Goal: Task Accomplishment & Management: Use online tool/utility

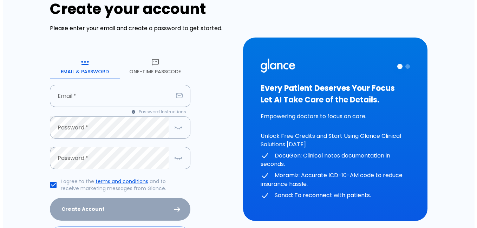
scroll to position [35, 0]
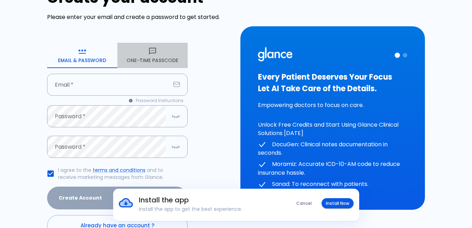
click at [150, 58] on button "One-Time Passcode" at bounding box center [152, 55] width 70 height 25
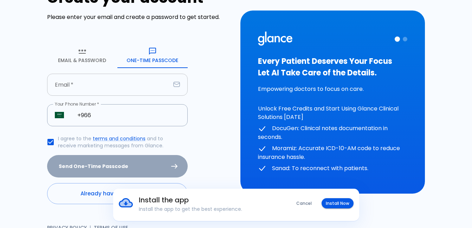
click at [90, 89] on input "Email   *" at bounding box center [108, 85] width 123 height 22
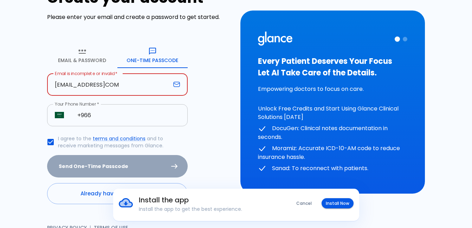
click at [115, 116] on input "+966" at bounding box center [129, 115] width 118 height 22
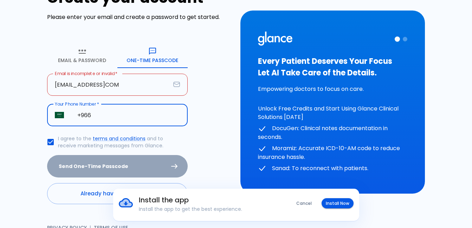
click at [116, 87] on input "[EMAIL_ADDRESS]COM" at bounding box center [108, 85] width 123 height 22
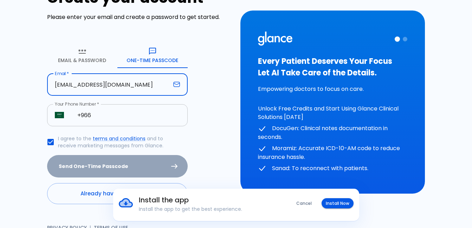
type input "[EMAIL_ADDRESS][DOMAIN_NAME]"
click at [109, 114] on input "+966" at bounding box center [129, 115] width 118 height 22
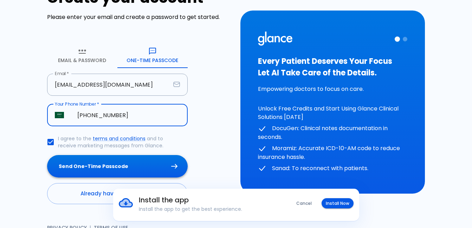
type input "[PHONE_NUMBER]"
click at [106, 166] on button "Send One-Time Passcode" at bounding box center [117, 166] width 141 height 23
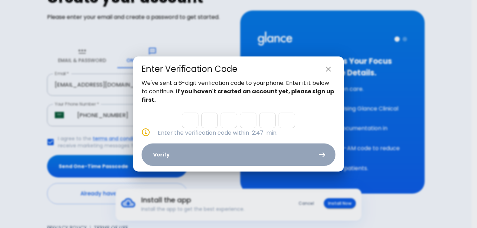
type input "6"
type input "5"
type input "4"
type input "6"
type input "4"
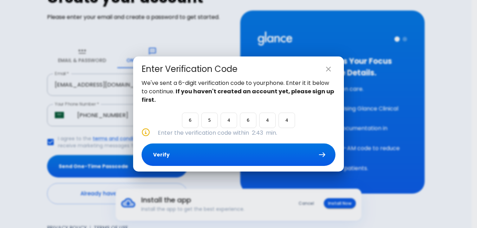
type input "4"
click at [196, 155] on button "Verify" at bounding box center [239, 155] width 194 height 23
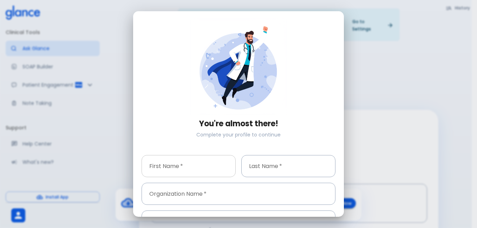
click at [195, 167] on input "First Name   *" at bounding box center [189, 166] width 94 height 22
type input "YAZED"
click at [253, 167] on input "Last Name   *" at bounding box center [288, 166] width 94 height 22
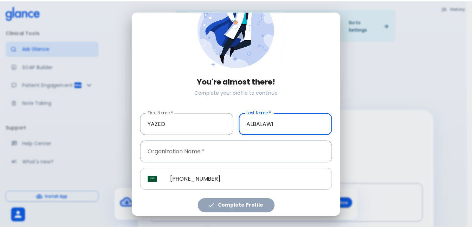
scroll to position [43, 0]
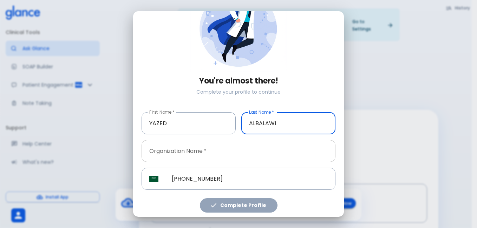
type input "ALBALAWI"
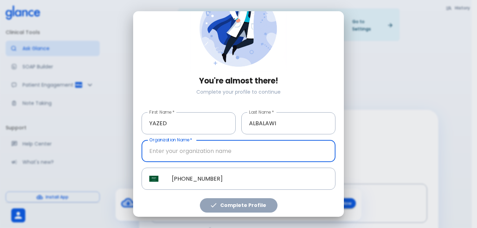
click at [246, 160] on input "Organization Name   *" at bounding box center [239, 151] width 194 height 22
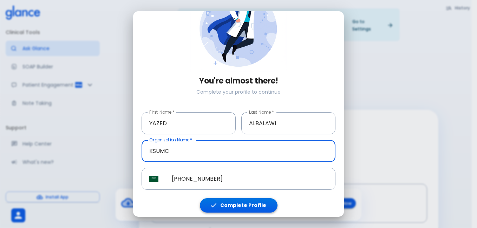
type input "KSUMC"
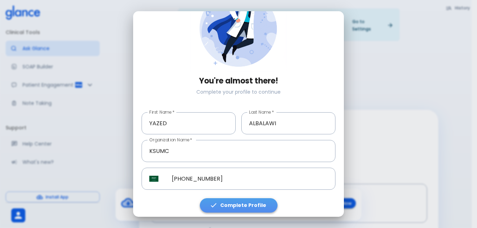
click at [263, 206] on button "Complete Profile" at bounding box center [239, 206] width 78 height 14
click at [261, 204] on button "Complete Profile" at bounding box center [239, 206] width 78 height 14
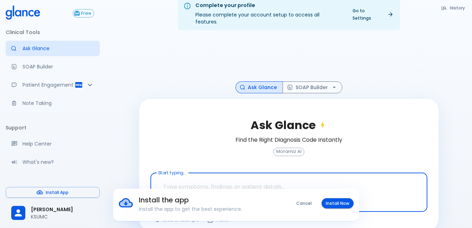
scroll to position [17, 0]
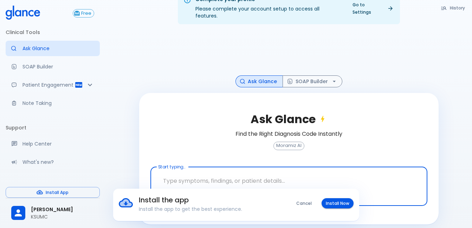
click at [305, 204] on button "Cancel" at bounding box center [304, 204] width 24 height 10
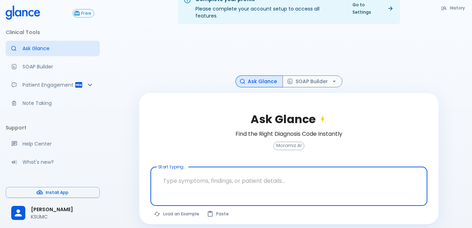
click at [188, 175] on textarea "Start typing..." at bounding box center [288, 181] width 267 height 22
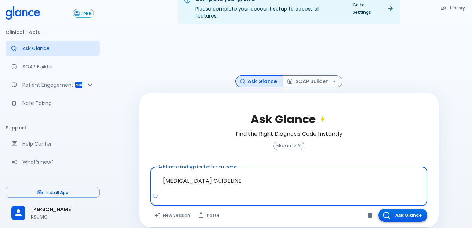
type textarea "[MEDICAL_DATA] GUIDELINE"
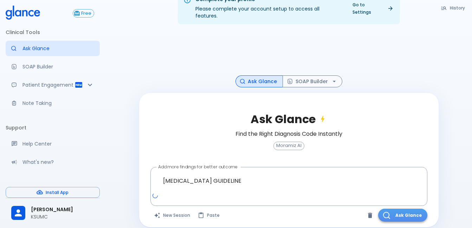
click at [394, 209] on button "Ask Glance" at bounding box center [402, 215] width 49 height 13
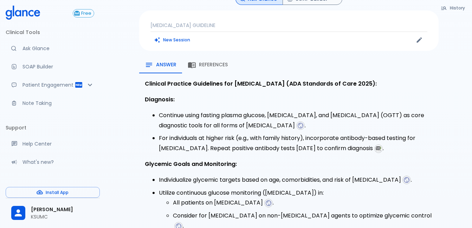
scroll to position [52, 0]
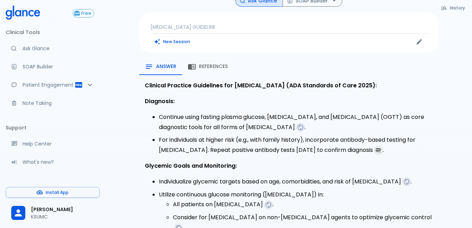
click at [209, 64] on span "References" at bounding box center [213, 67] width 29 height 6
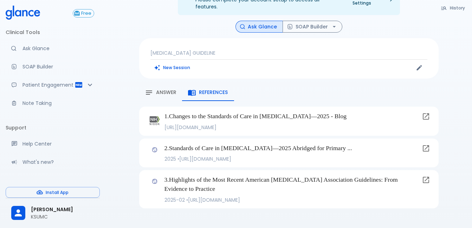
scroll to position [26, 0]
click at [165, 90] on span "Answer" at bounding box center [166, 93] width 20 height 6
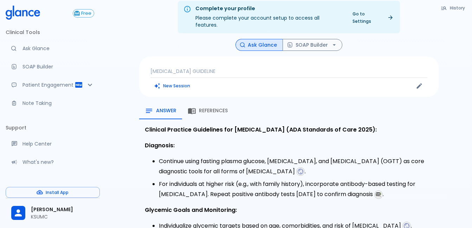
scroll to position [0, 0]
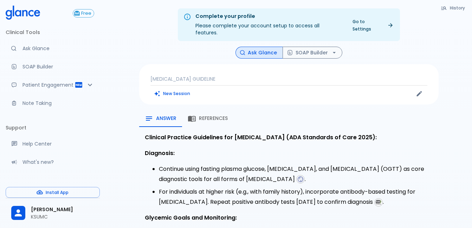
click at [168, 76] on p "[MEDICAL_DATA] GUIDELINE" at bounding box center [288, 79] width 277 height 7
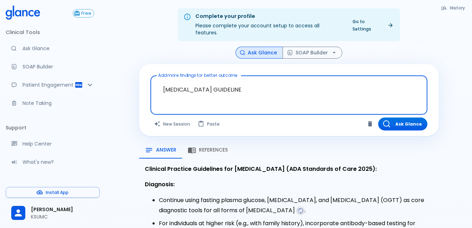
drag, startPoint x: 222, startPoint y: 83, endPoint x: 191, endPoint y: 85, distance: 31.4
click at [191, 85] on textarea "[MEDICAL_DATA] GUIDELINE" at bounding box center [288, 90] width 267 height 22
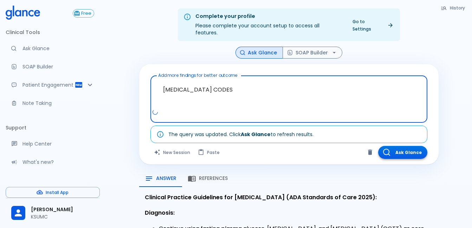
type textarea "[MEDICAL_DATA] CODES"
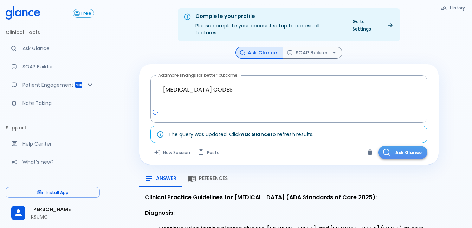
click at [402, 146] on button "Ask Glance" at bounding box center [402, 152] width 49 height 13
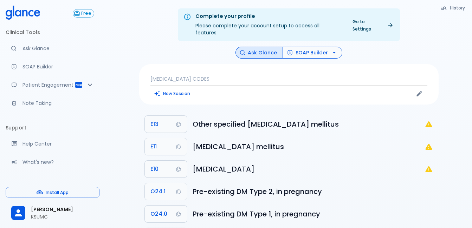
click at [314, 47] on button "SOAP Builder" at bounding box center [313, 53] width 60 height 12
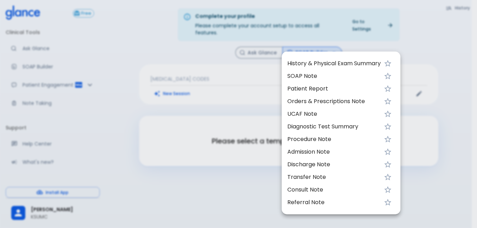
click at [208, 89] on div at bounding box center [238, 114] width 477 height 228
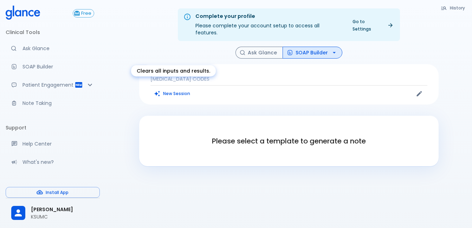
click at [190, 89] on button "New Session" at bounding box center [172, 94] width 44 height 10
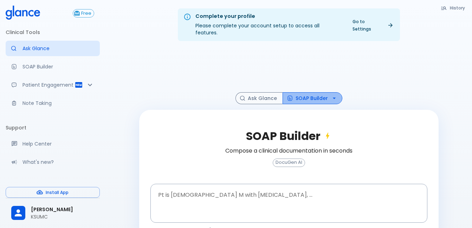
click at [315, 92] on button "SOAP Builder" at bounding box center [313, 98] width 60 height 12
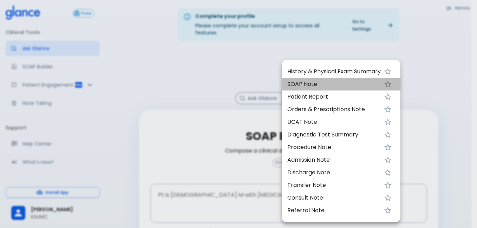
click at [298, 84] on span "SOAP Note" at bounding box center [333, 84] width 93 height 8
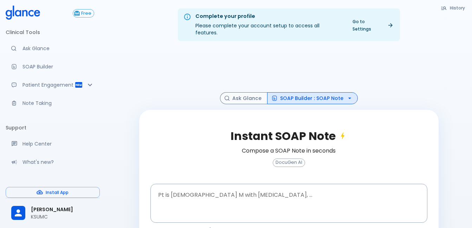
scroll to position [17, 0]
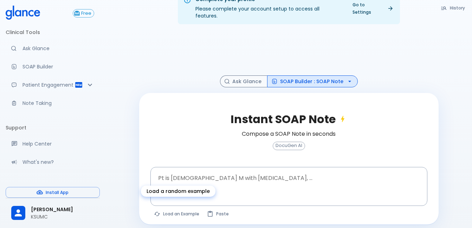
click at [187, 209] on button "Load an Example" at bounding box center [176, 214] width 53 height 10
type textarea "62M, HTN, acute tearing [MEDICAL_DATA] to back, BP 170/95, asymmetric pulses, C…"
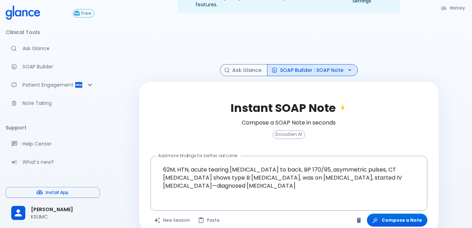
scroll to position [34, 0]
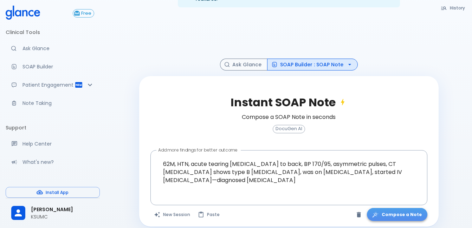
click at [410, 209] on button "Compose a Note" at bounding box center [397, 214] width 60 height 13
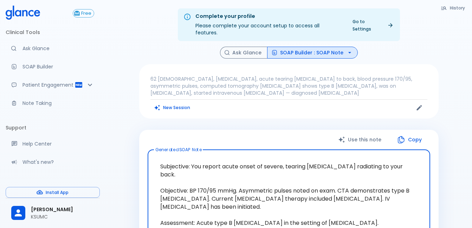
click at [297, 47] on button "SOAP Builder : SOAP Note" at bounding box center [312, 53] width 91 height 12
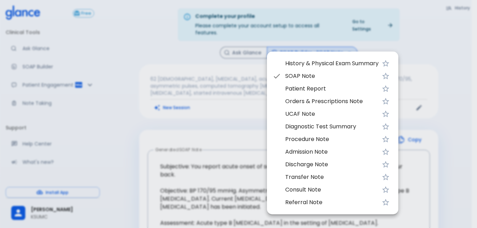
click at [305, 115] on span "UCAF Note" at bounding box center [331, 114] width 93 height 8
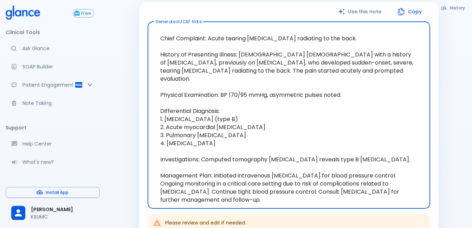
scroll to position [141, 0]
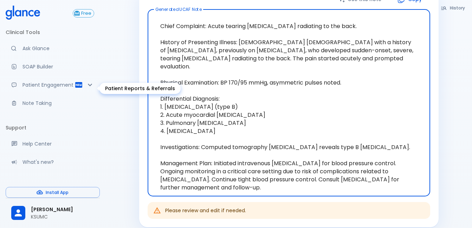
click at [40, 89] on p "Patient Engagement" at bounding box center [48, 85] width 52 height 7
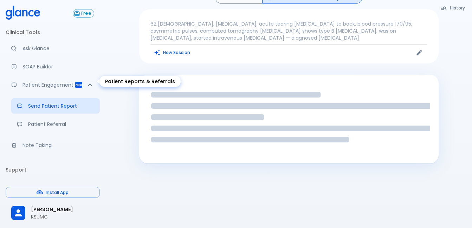
scroll to position [48, 0]
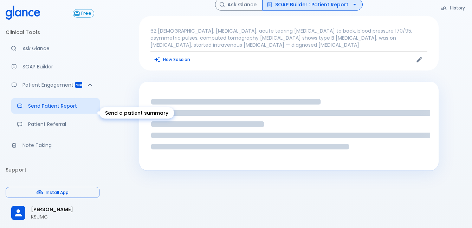
click at [59, 110] on p "Send Patient Report" at bounding box center [61, 106] width 66 height 7
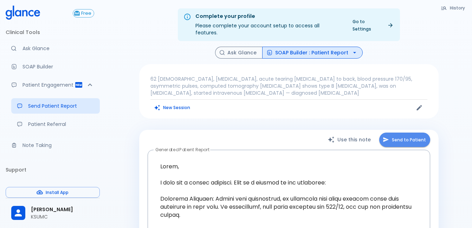
click at [415, 133] on button "Send to Patient" at bounding box center [404, 140] width 51 height 14
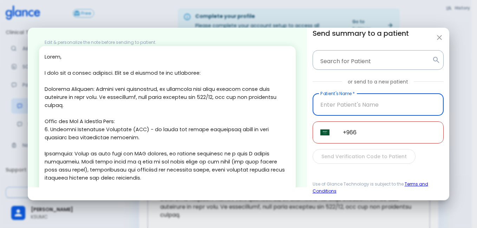
click at [71, 153] on textarea at bounding box center [168, 190] width 246 height 275
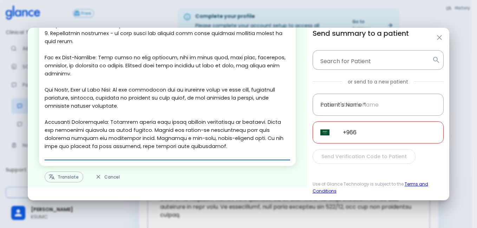
scroll to position [175, 0]
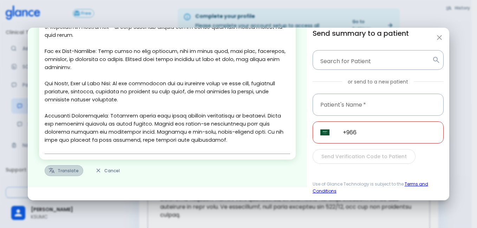
click at [70, 170] on button "Translate" at bounding box center [64, 171] width 39 height 11
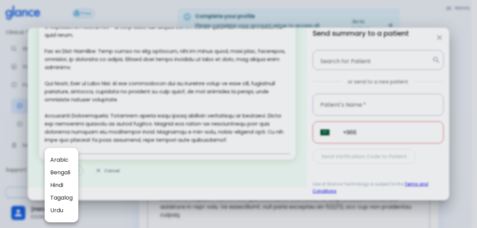
click at [62, 160] on span "Arabic" at bounding box center [61, 160] width 22 height 8
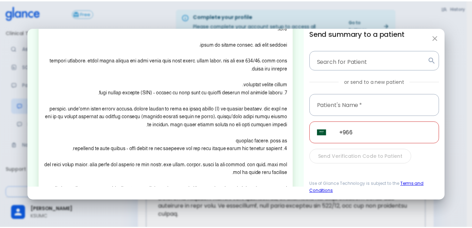
scroll to position [5, 0]
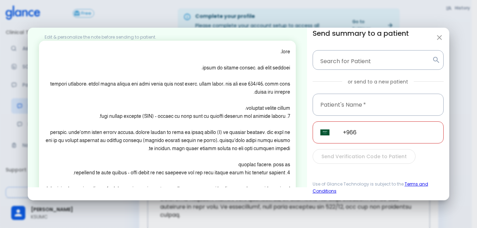
click at [440, 38] on icon "button" at bounding box center [439, 37] width 5 height 5
type textarea "Hello, I wish you a speedy recovery. This is a summary of the encounter: Clinic…"
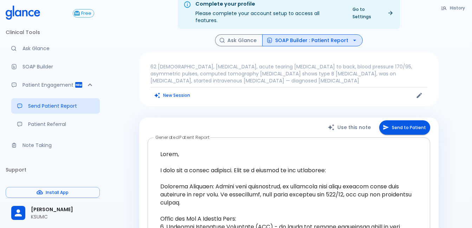
scroll to position [0, 0]
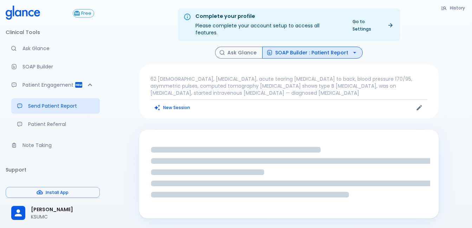
scroll to position [48, 0]
